Goal: Transaction & Acquisition: Purchase product/service

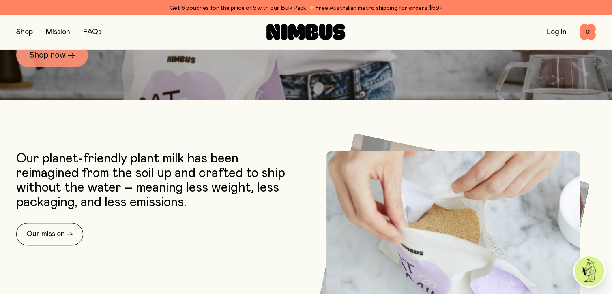
scroll to position [210, 0]
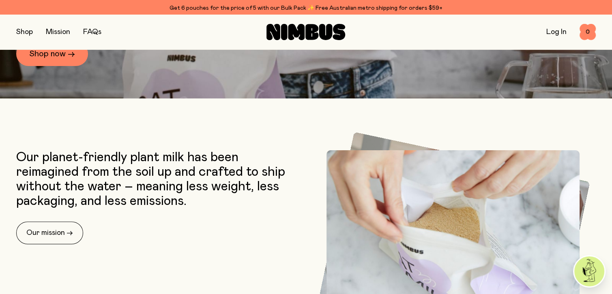
click at [61, 49] on div "Shop Mission FAQs Log In 0 0" at bounding box center [306, 31] width 580 height 35
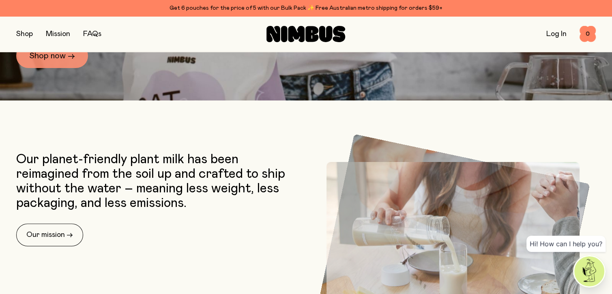
click at [64, 62] on link "Shop now →" at bounding box center [52, 56] width 72 height 24
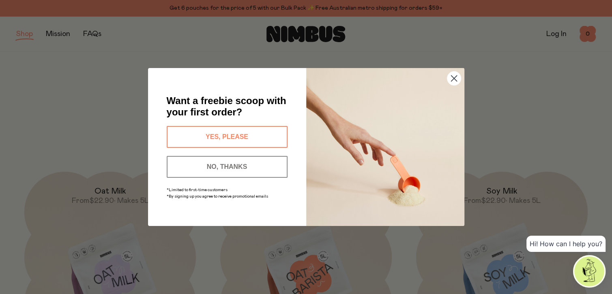
click at [262, 164] on button "NO, THANKS" at bounding box center [227, 167] width 121 height 22
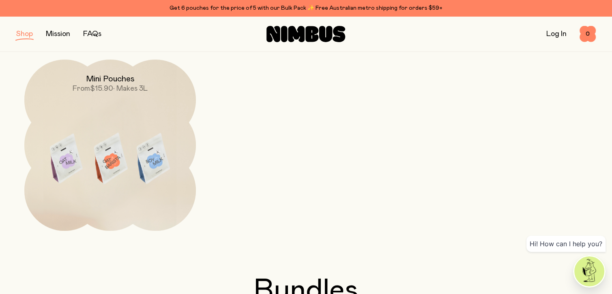
scroll to position [365, 0]
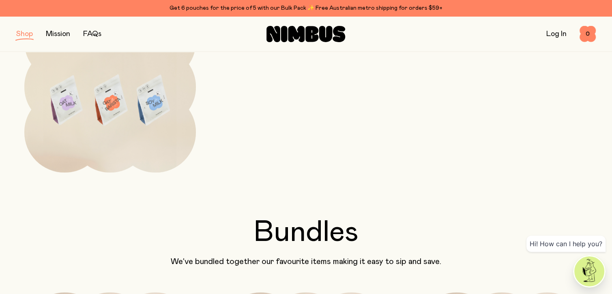
click at [281, 11] on div "Get 6 pouches for the price of 5 with our Bulk Pack ✨ Free Australian metro shi…" at bounding box center [306, 8] width 580 height 10
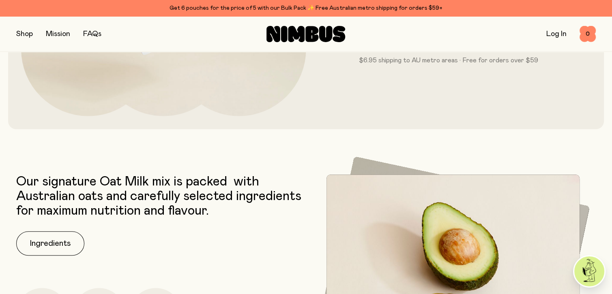
scroll to position [406, 0]
